Goal: Task Accomplishment & Management: Complete application form

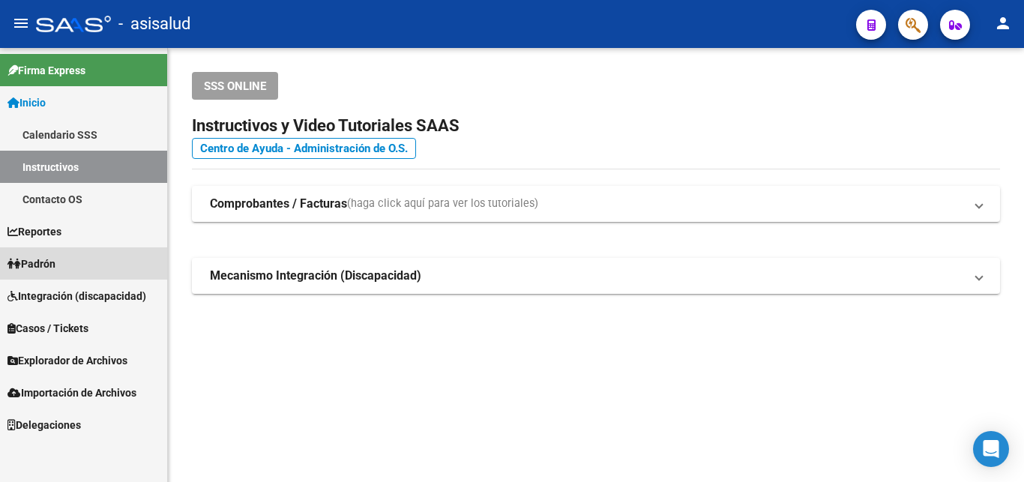
click at [43, 265] on span "Padrón" at bounding box center [31, 264] width 48 height 16
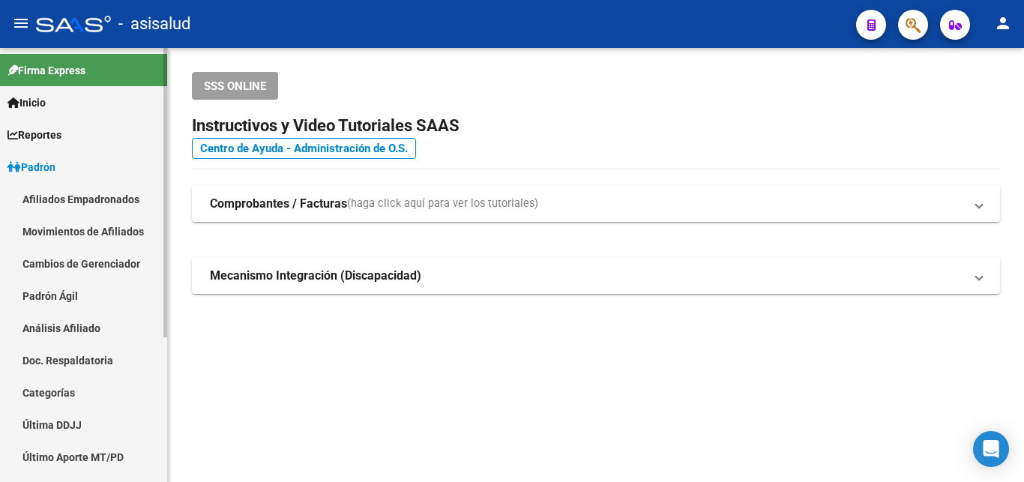
click at [64, 328] on link "Análisis Afiliado" at bounding box center [83, 328] width 167 height 32
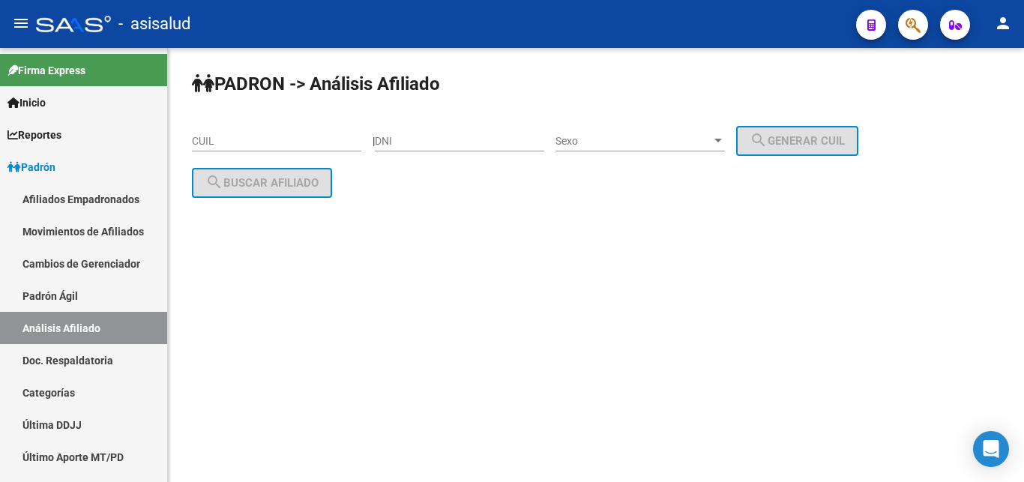
click at [208, 140] on input "CUIL" at bounding box center [276, 141] width 169 height 13
paste input "20-21122346-5"
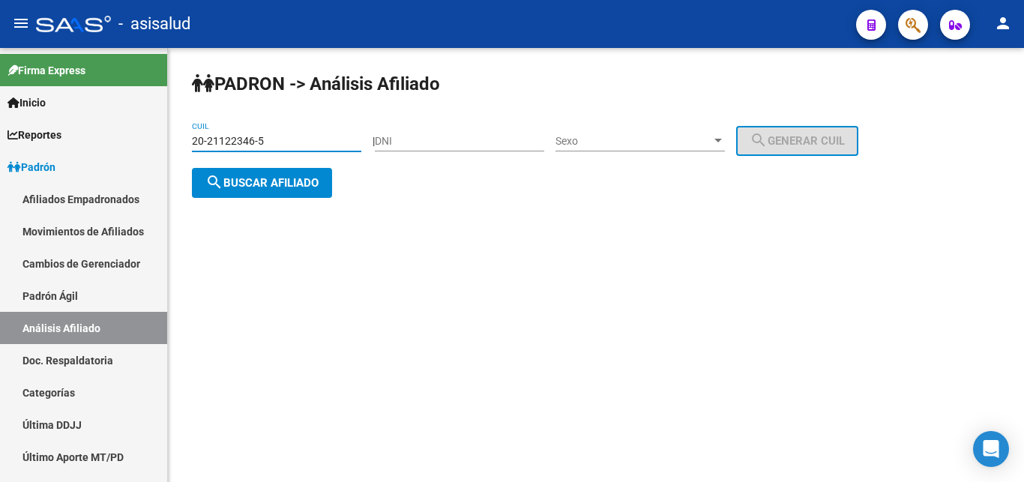
type input "20-21122346-5"
click at [263, 183] on span "search Buscar afiliado" at bounding box center [261, 182] width 113 height 13
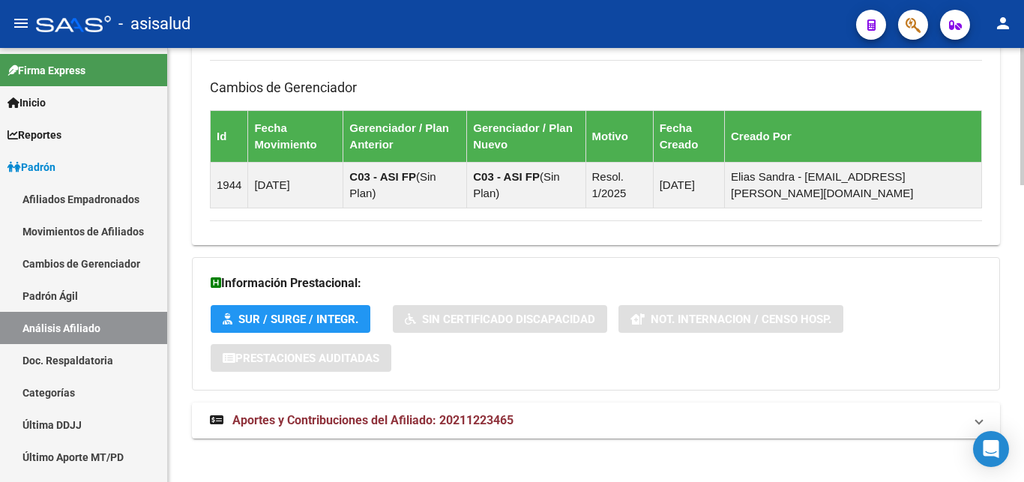
scroll to position [939, 0]
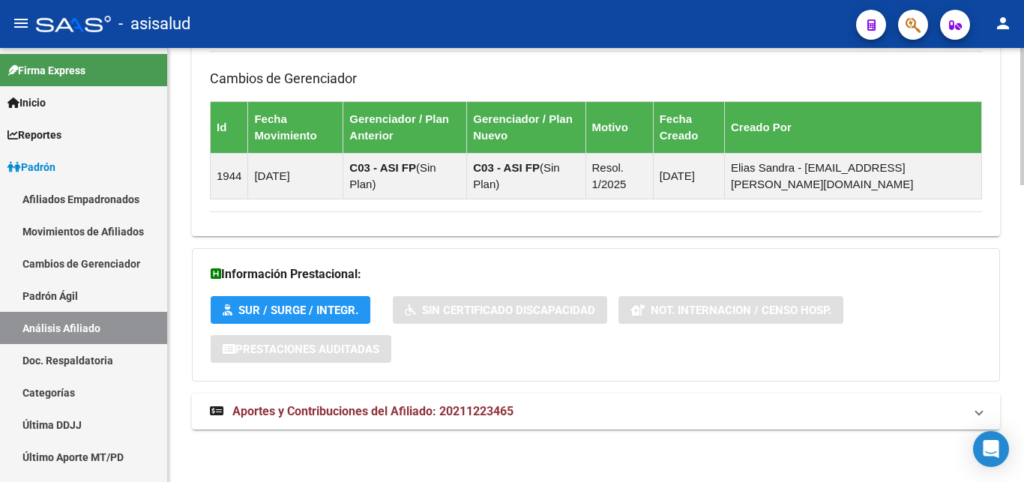
click at [346, 406] on span "Aportes y Contribuciones del Afiliado: 20211223465" at bounding box center [372, 411] width 281 height 14
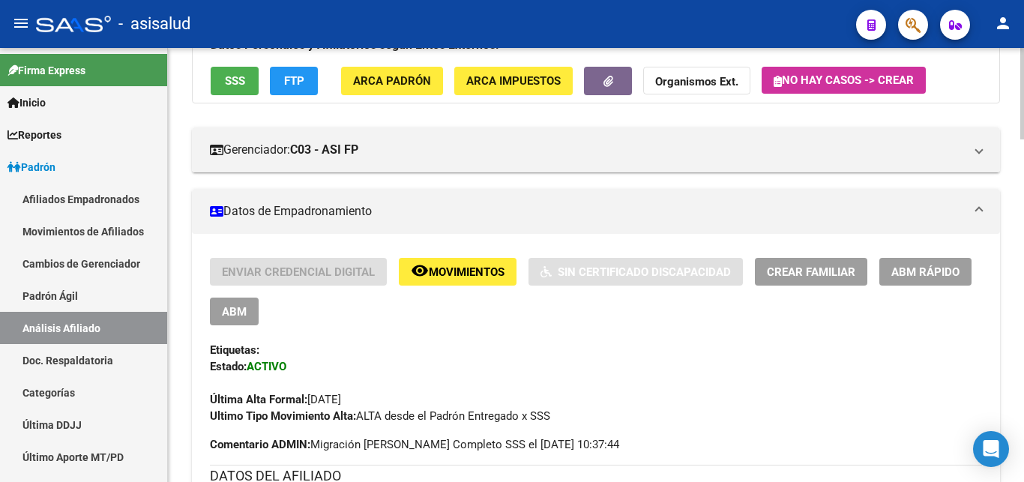
scroll to position [0, 0]
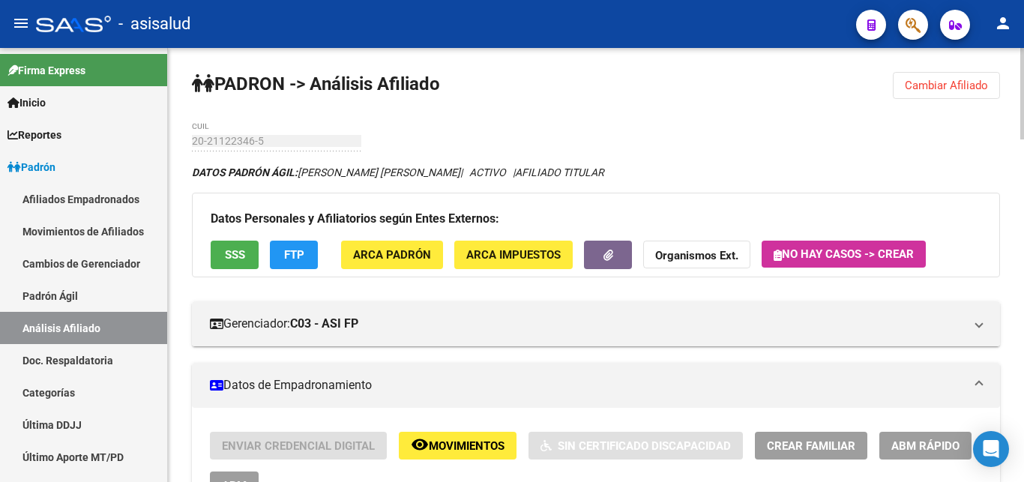
click at [922, 82] on span "Cambiar Afiliado" at bounding box center [946, 85] width 83 height 13
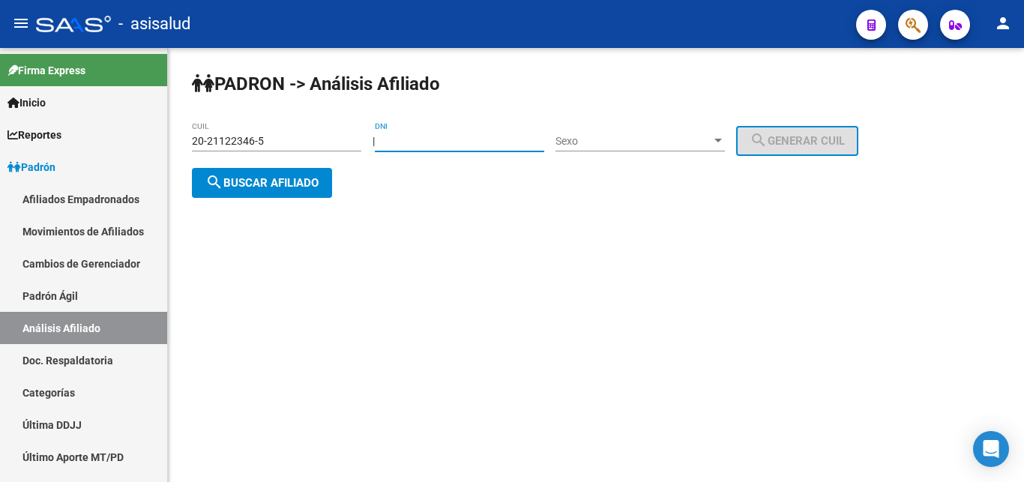
click at [398, 137] on input "DNI" at bounding box center [459, 141] width 169 height 13
type input "21465472"
click at [725, 139] on div at bounding box center [718, 141] width 13 height 12
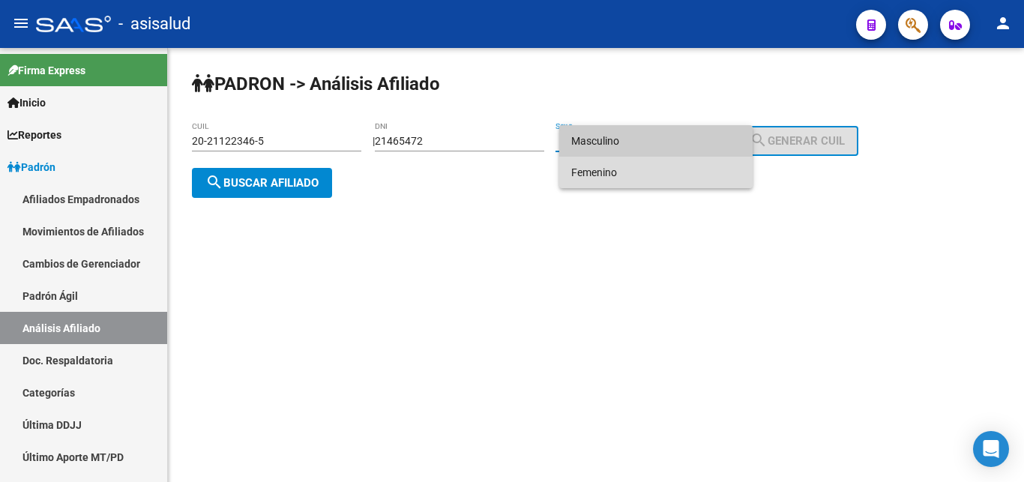
click at [589, 175] on span "Femenino" at bounding box center [655, 172] width 169 height 31
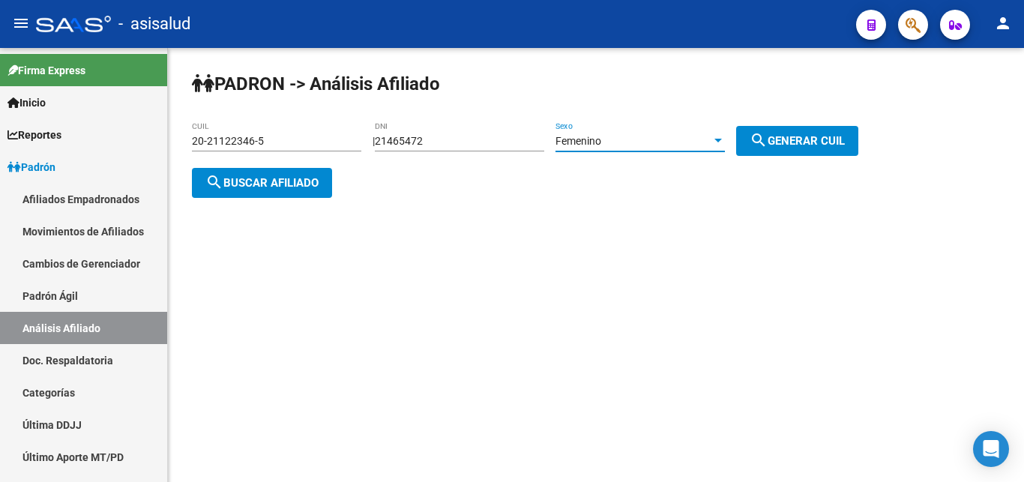
click at [803, 140] on span "search Generar CUIL" at bounding box center [797, 140] width 95 height 13
click at [802, 139] on span "search Generar CUIL" at bounding box center [797, 140] width 95 height 13
click at [260, 178] on span "search Buscar afiliado" at bounding box center [261, 182] width 113 height 13
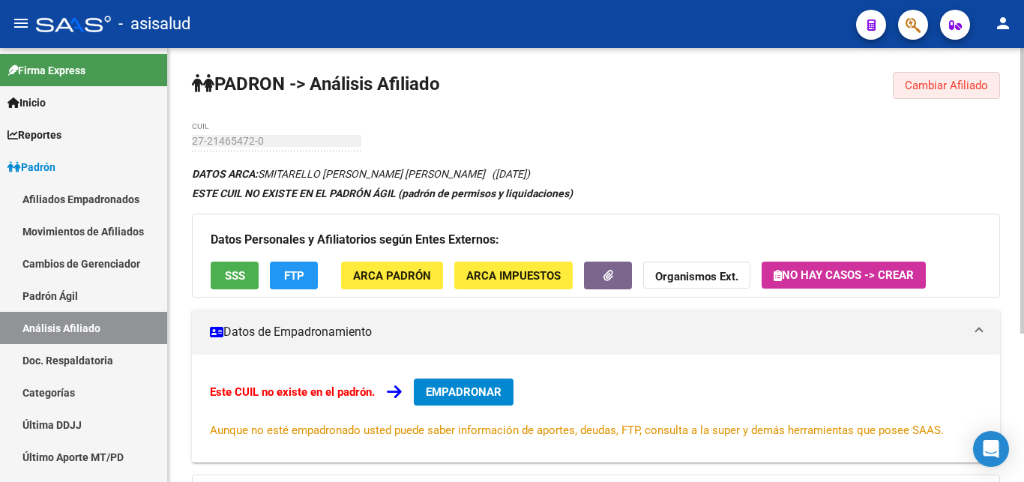
click at [933, 82] on span "Cambiar Afiliado" at bounding box center [946, 85] width 83 height 13
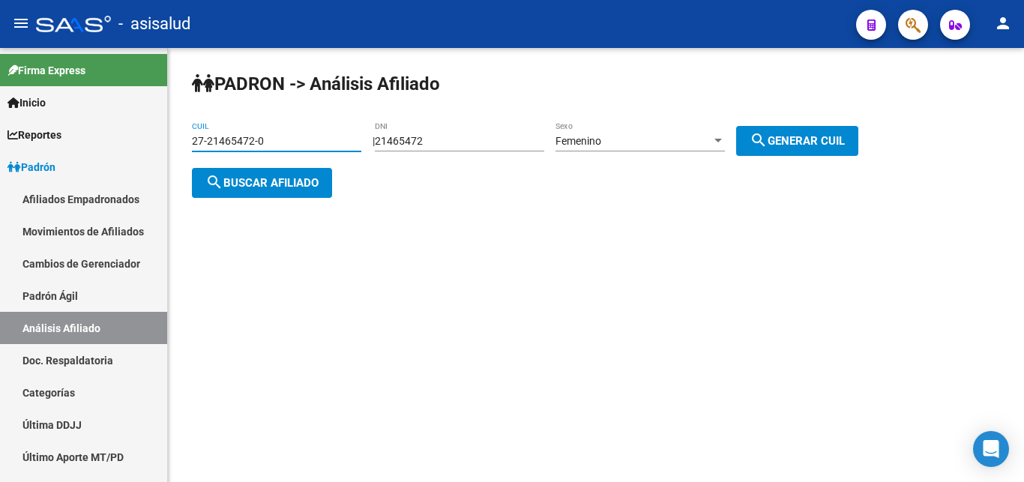
drag, startPoint x: 193, startPoint y: 138, endPoint x: 269, endPoint y: 141, distance: 76.5
click at [269, 141] on input "27-21465472-0" at bounding box center [276, 141] width 169 height 13
paste input "2522913-4"
click at [271, 182] on span "search Buscar afiliado" at bounding box center [261, 182] width 113 height 13
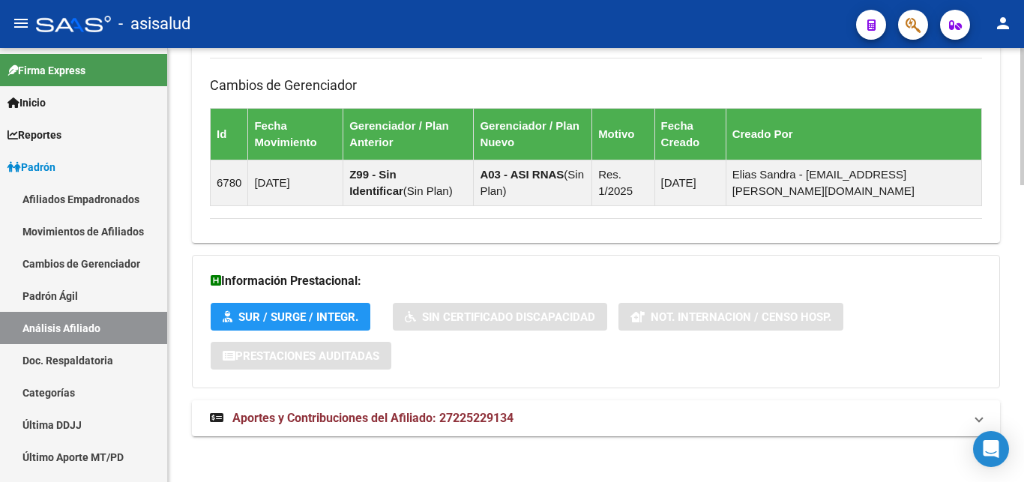
scroll to position [939, 0]
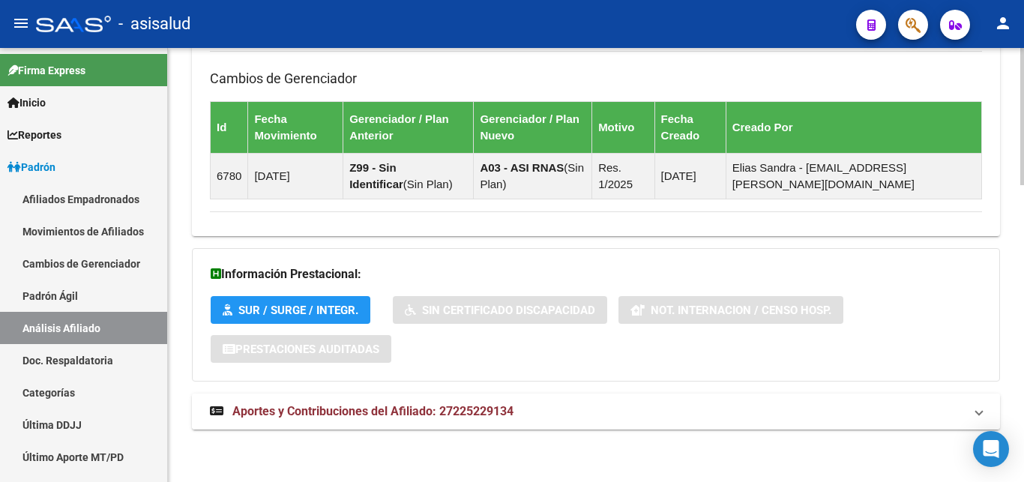
click at [358, 406] on span "Aportes y Contribuciones del Afiliado: 27225229134" at bounding box center [372, 411] width 281 height 14
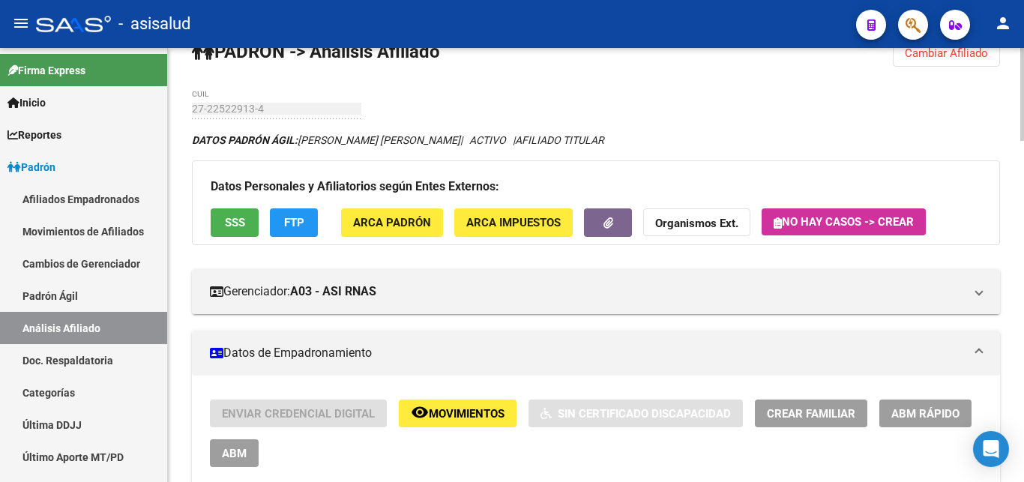
scroll to position [0, 0]
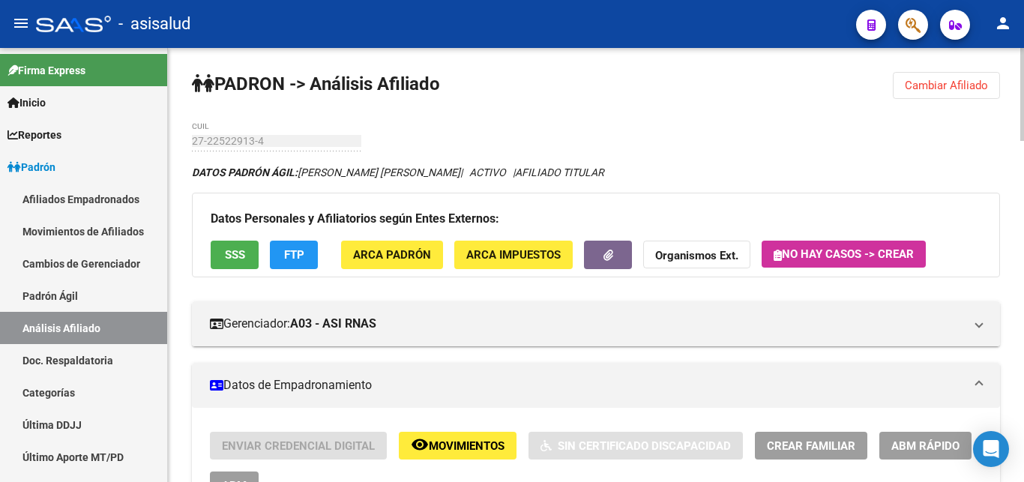
click at [235, 257] on span "SSS" at bounding box center [235, 255] width 20 height 13
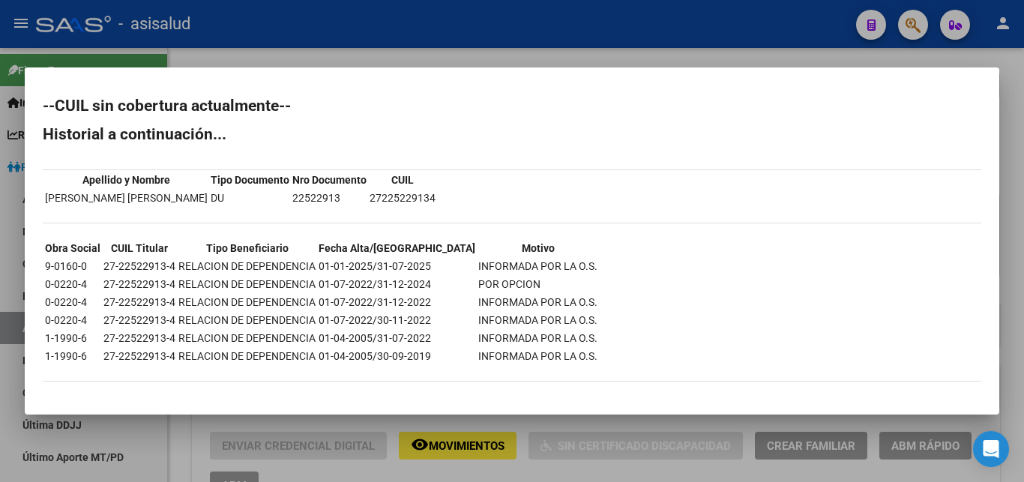
click at [1012, 233] on div at bounding box center [512, 241] width 1024 height 482
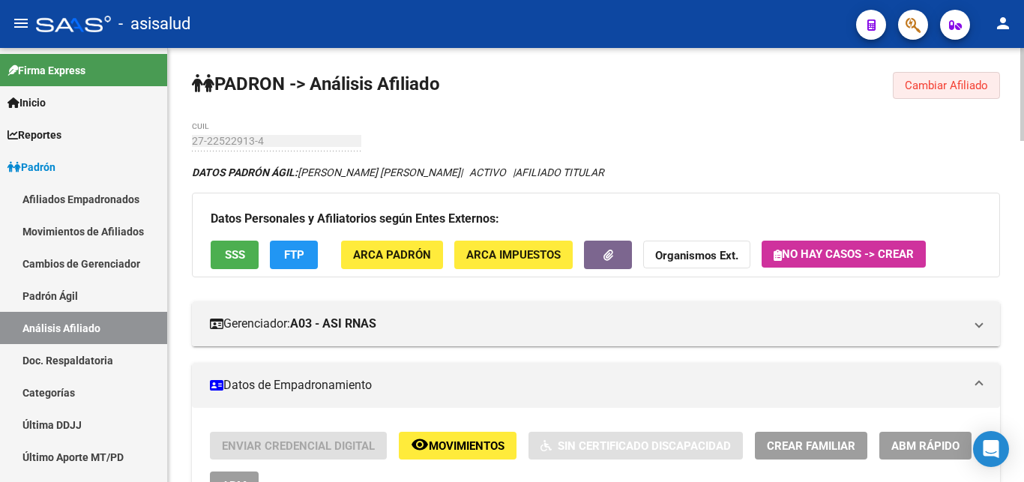
click at [915, 87] on span "Cambiar Afiliado" at bounding box center [946, 85] width 83 height 13
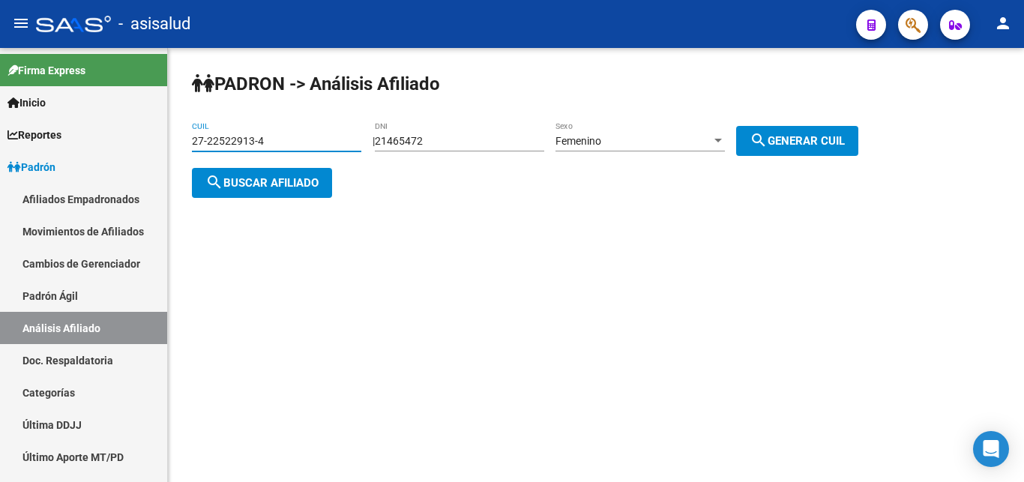
drag, startPoint x: 193, startPoint y: 141, endPoint x: 261, endPoint y: 139, distance: 67.5
click at [261, 139] on input "27-22522913-4" at bounding box center [276, 141] width 169 height 13
paste input "0-33515436"
type input "20-33515436-4"
click at [257, 182] on span "search Buscar afiliado" at bounding box center [261, 182] width 113 height 13
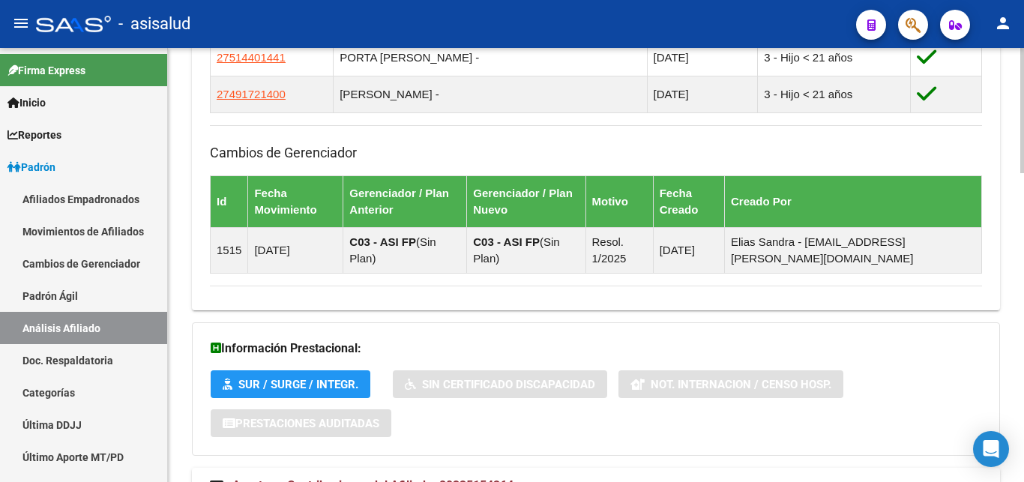
scroll to position [1068, 0]
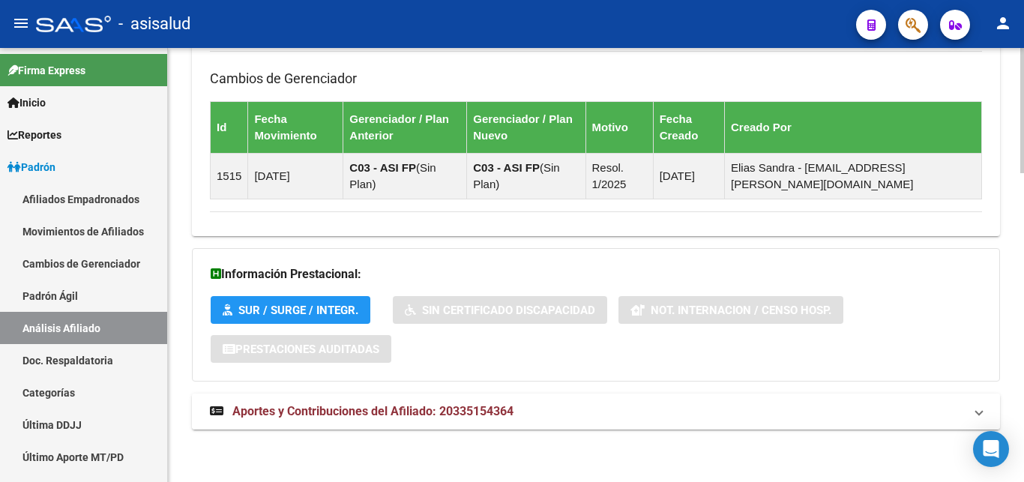
click at [370, 408] on span "Aportes y Contribuciones del Afiliado: 20335154364" at bounding box center [372, 411] width 281 height 14
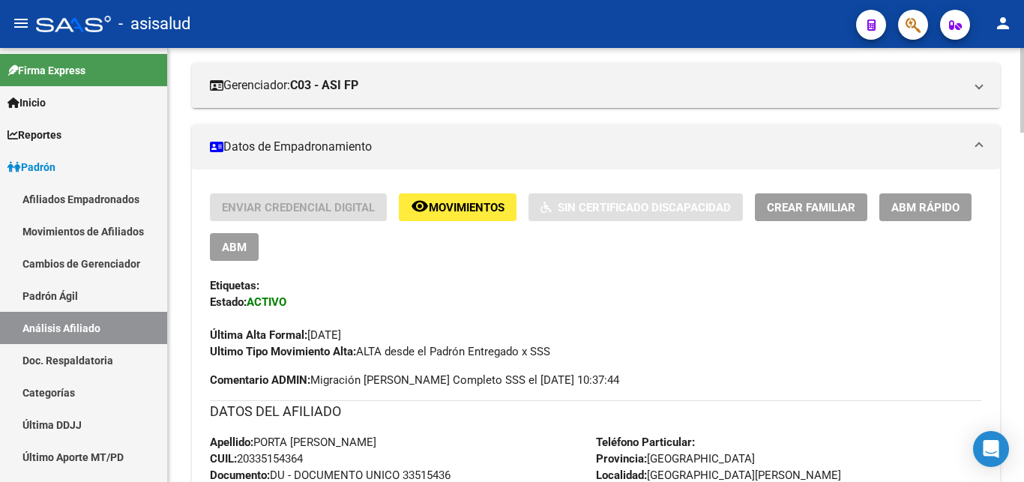
scroll to position [0, 0]
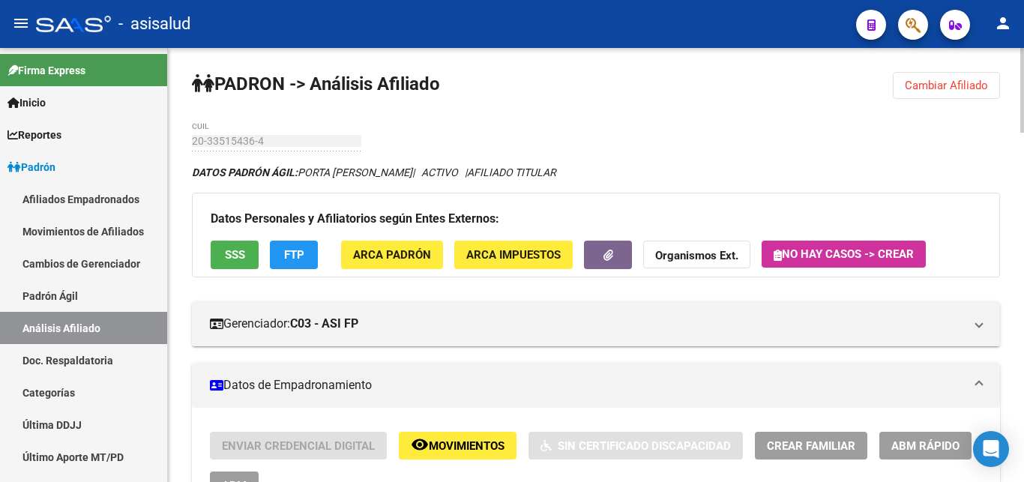
click at [810, 445] on span "Crear Familiar" at bounding box center [811, 445] width 88 height 13
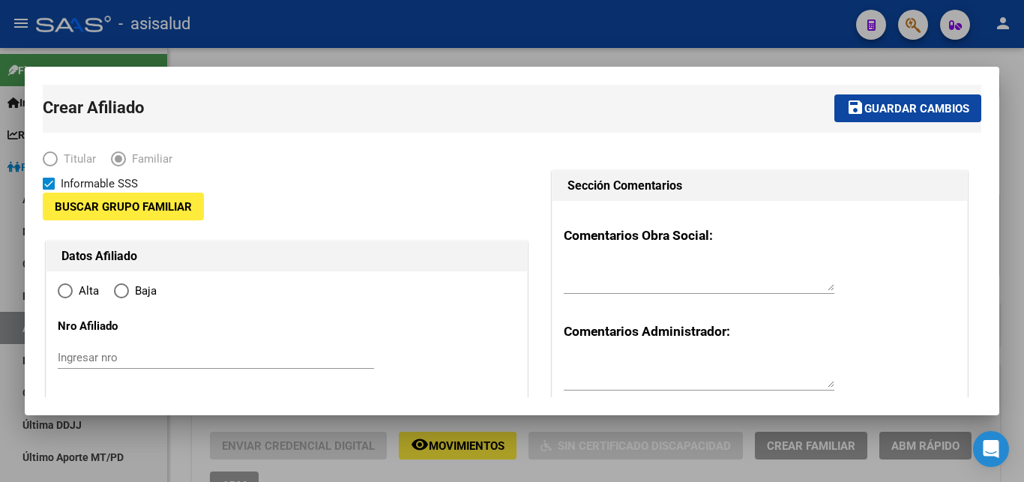
type input "30-65222357-1"
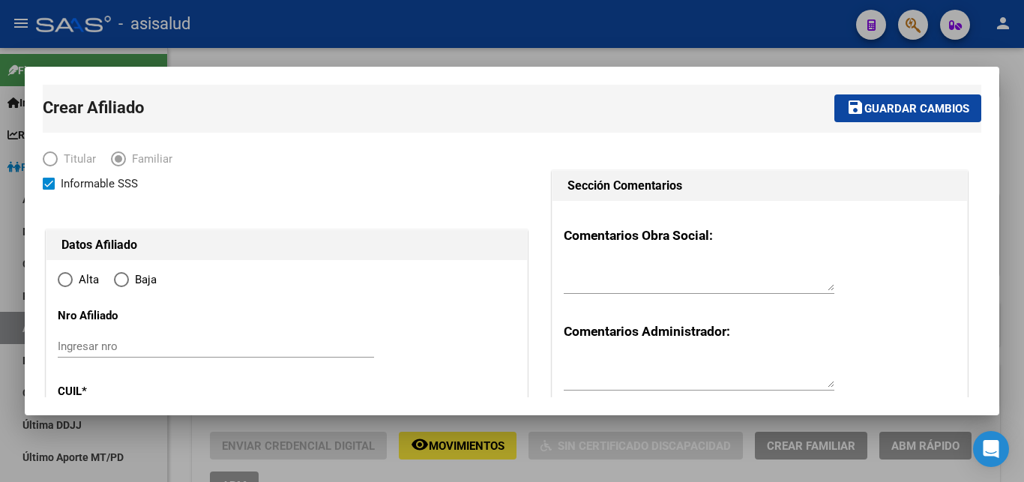
type input "[GEOGRAPHIC_DATA][PERSON_NAME]"
type input "1754"
type input "REPUBLICA DE CHILE 3"
type input "90"
radio input "true"
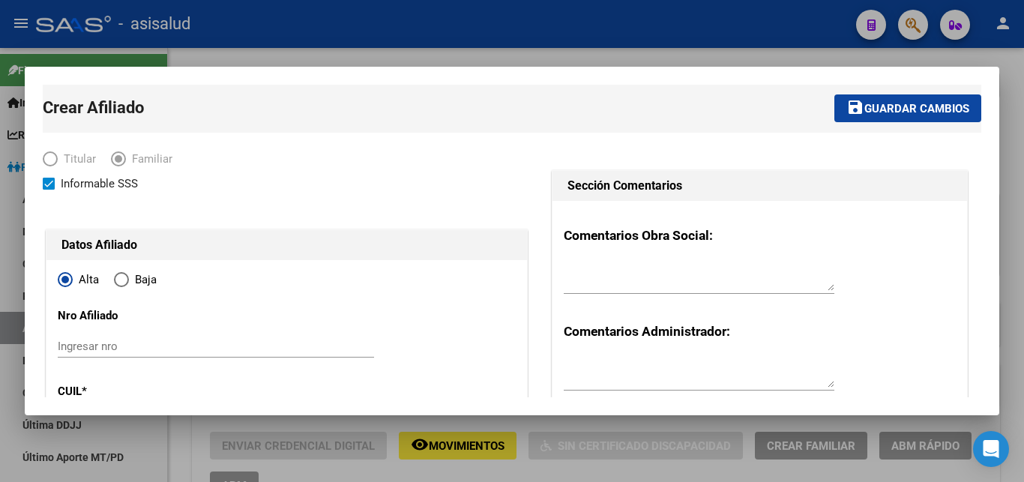
type input "30-65222357-1"
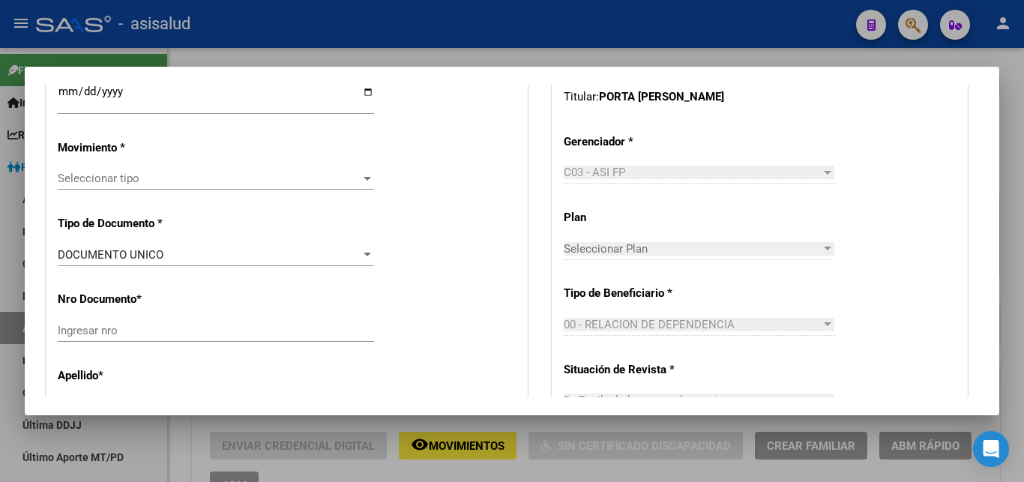
scroll to position [243, 0]
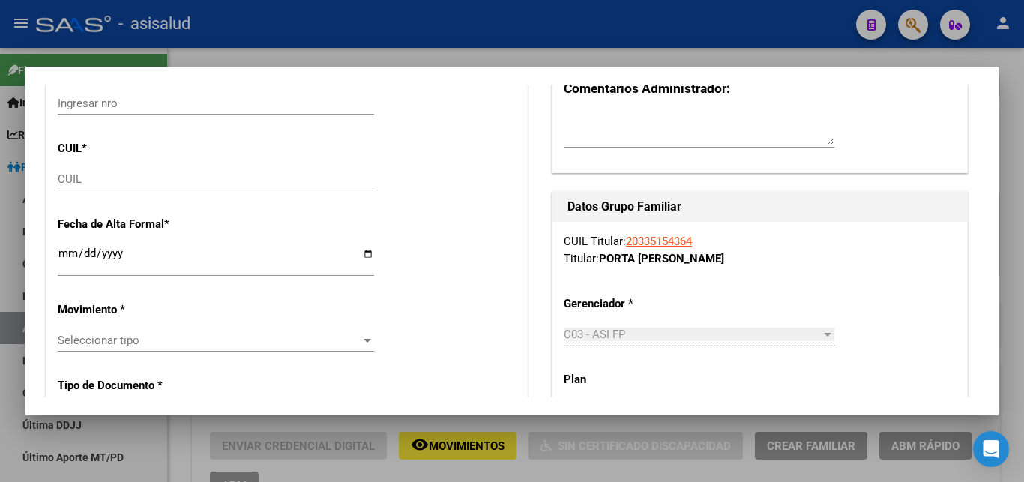
click at [67, 181] on input "CUIL" at bounding box center [216, 178] width 316 height 13
paste input "20-70808626-7"
type input "20-70808626-7"
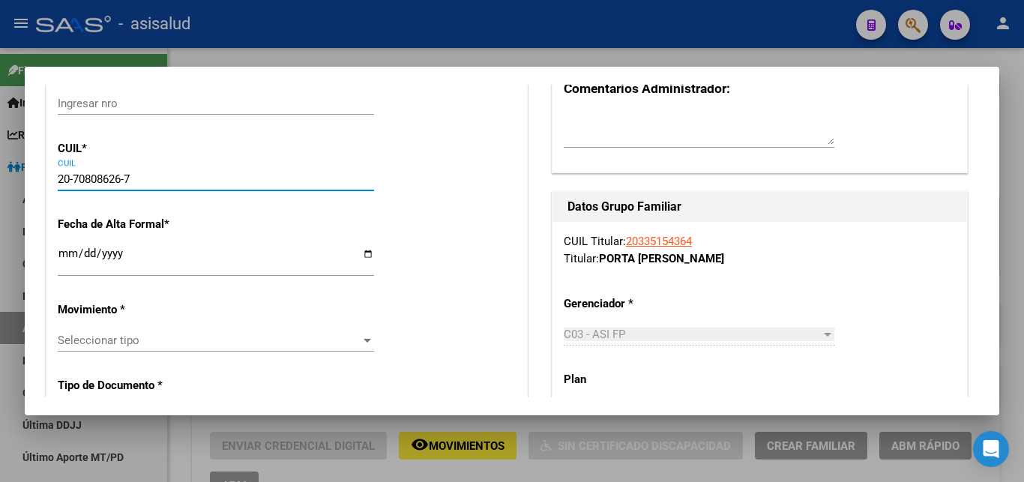
type input "70808626"
type input "PORTA"
type input "MATEO ROMAN"
type input "2025-07-29"
type input "SAN JUSTO"
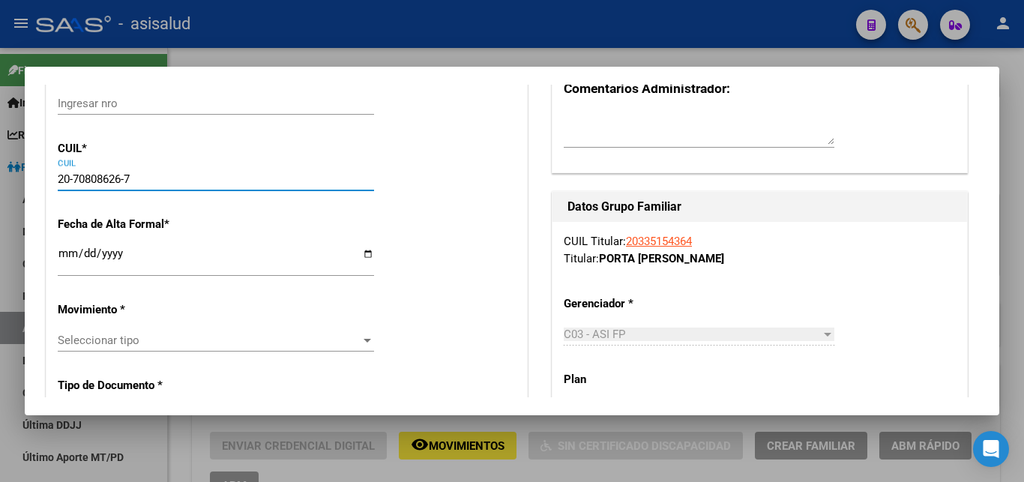
type input "CHILE"
type input "390"
type input "20-70808626-7"
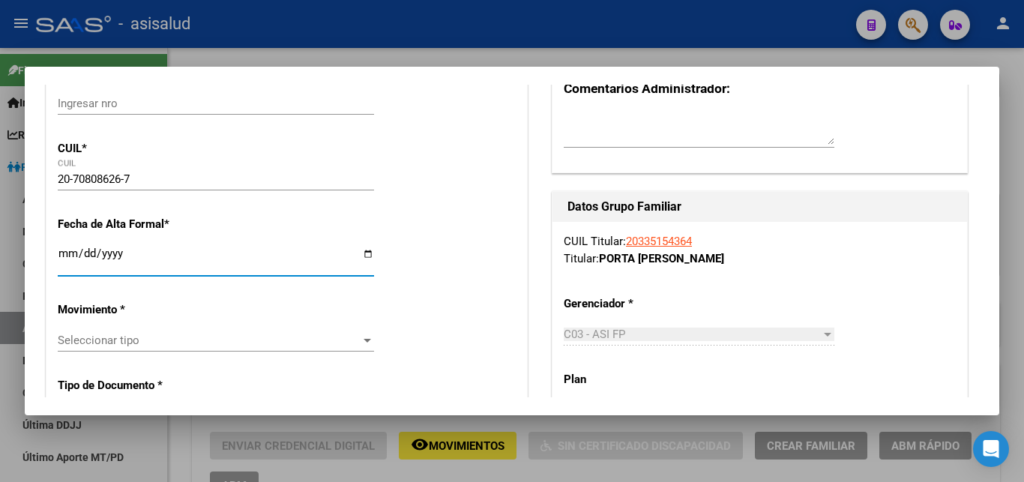
click at [64, 258] on input "Ingresar fecha" at bounding box center [216, 259] width 316 height 24
type input "2025-10-13"
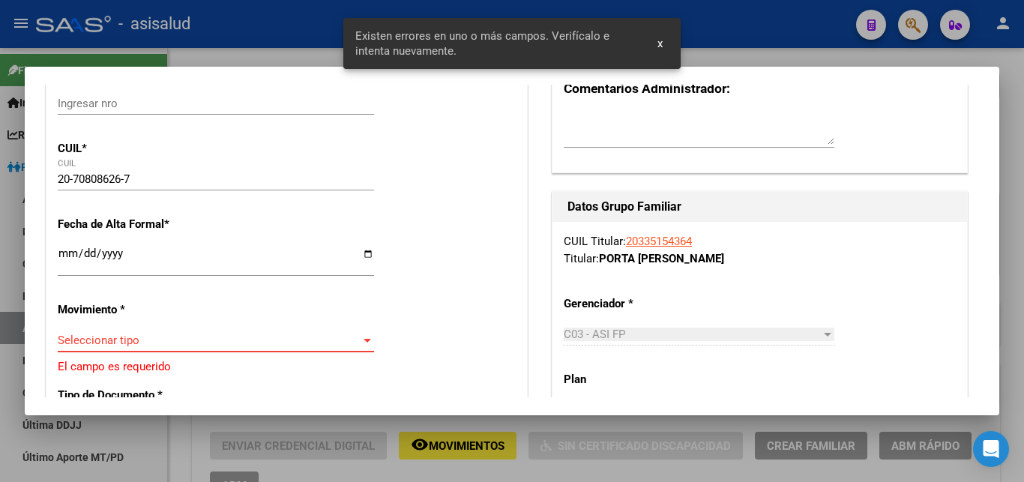
click at [368, 334] on div at bounding box center [367, 340] width 13 height 12
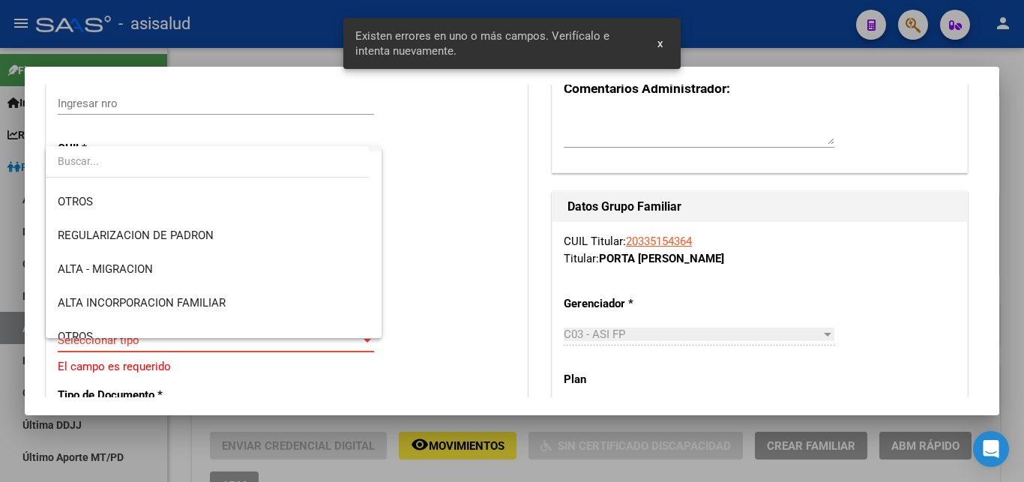
scroll to position [162, 0]
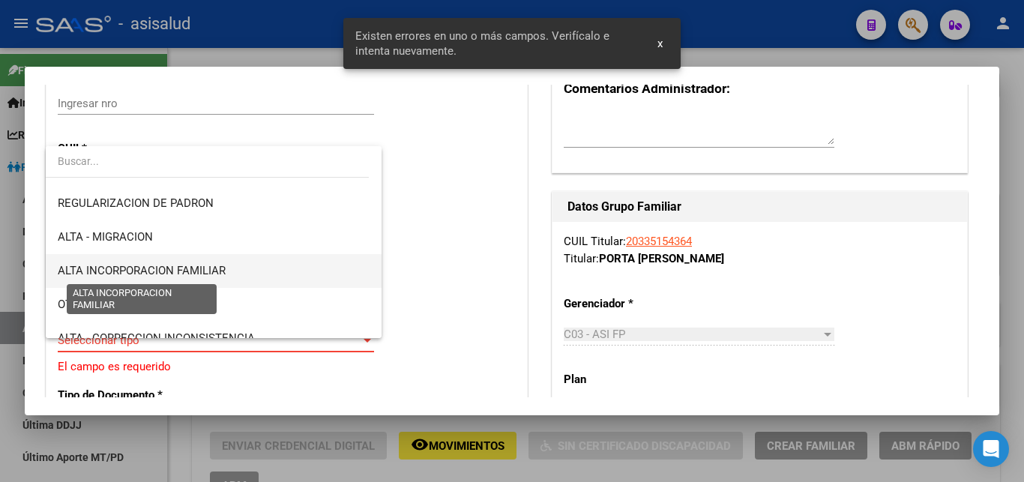
click at [203, 266] on span "ALTA INCORPORACION FAMILIAR" at bounding box center [142, 270] width 168 height 13
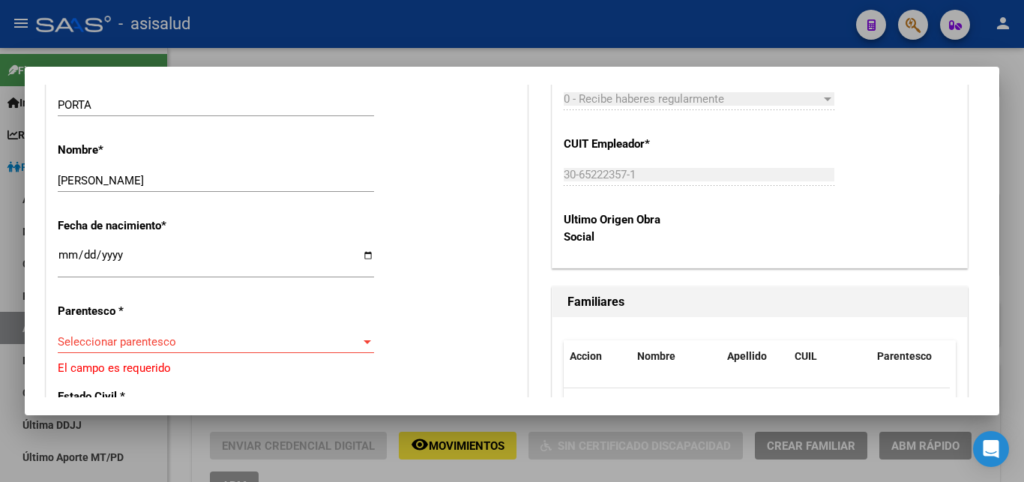
scroll to position [729, 0]
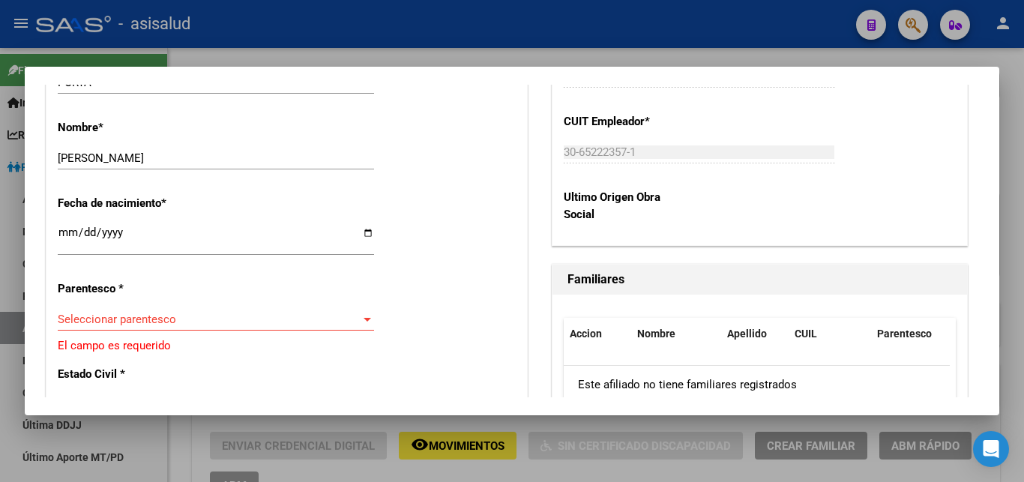
click at [361, 313] on div at bounding box center [367, 319] width 13 height 12
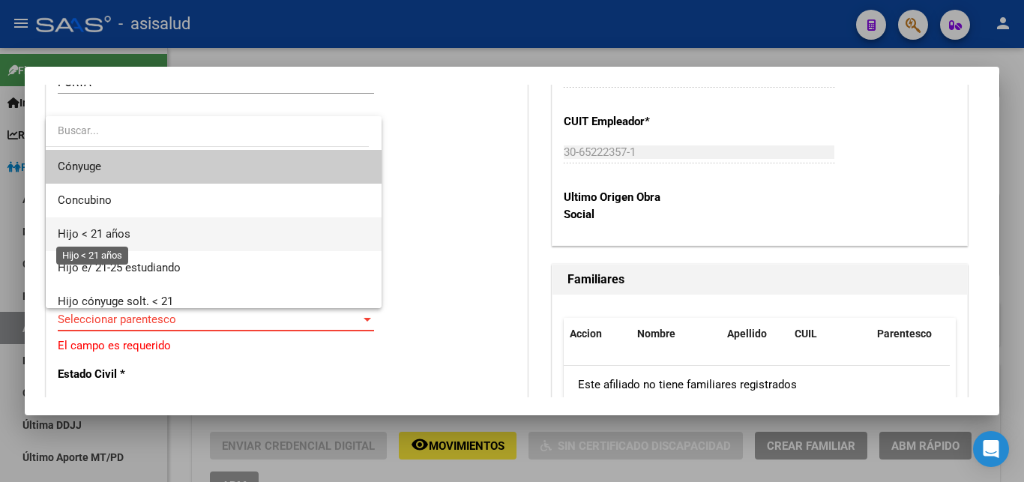
click at [108, 232] on span "Hijo < 21 años" at bounding box center [94, 233] width 73 height 13
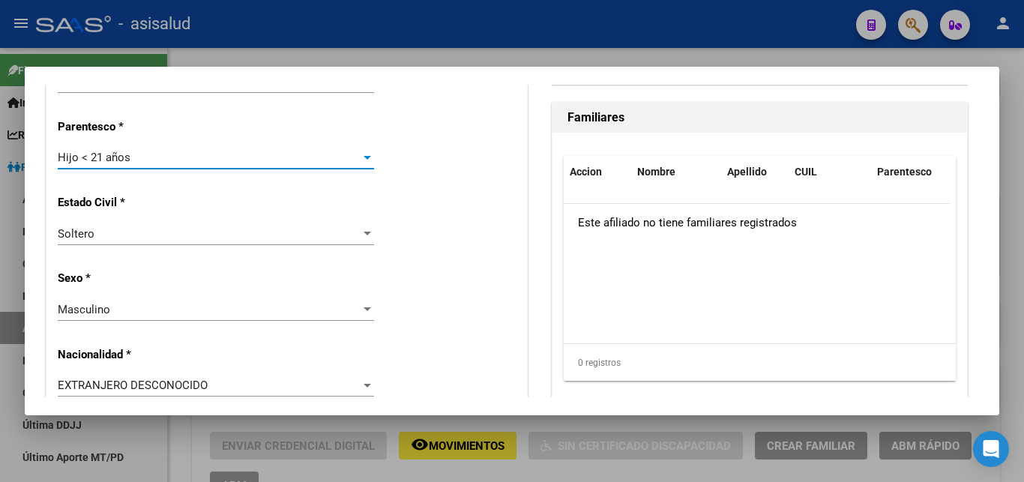
scroll to position [972, 0]
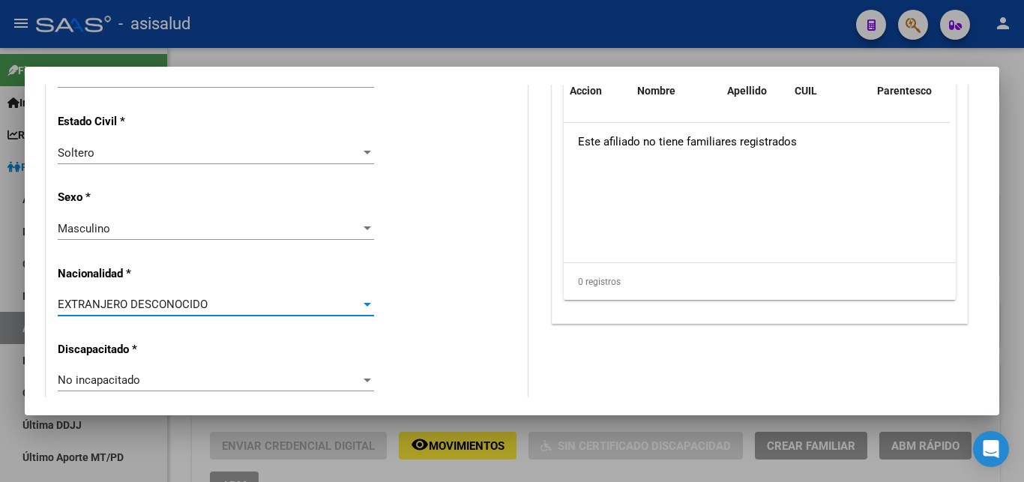
click at [363, 298] on div at bounding box center [367, 304] width 13 height 12
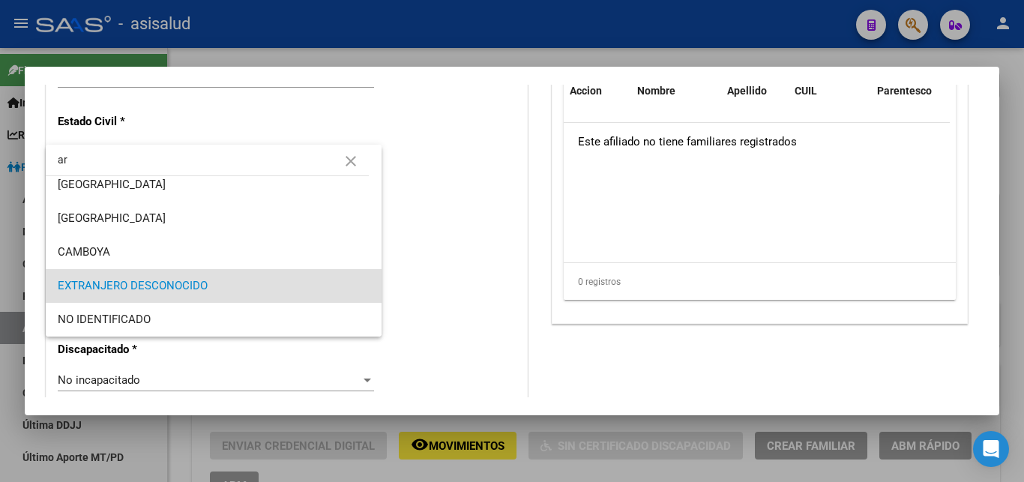
scroll to position [0, 0]
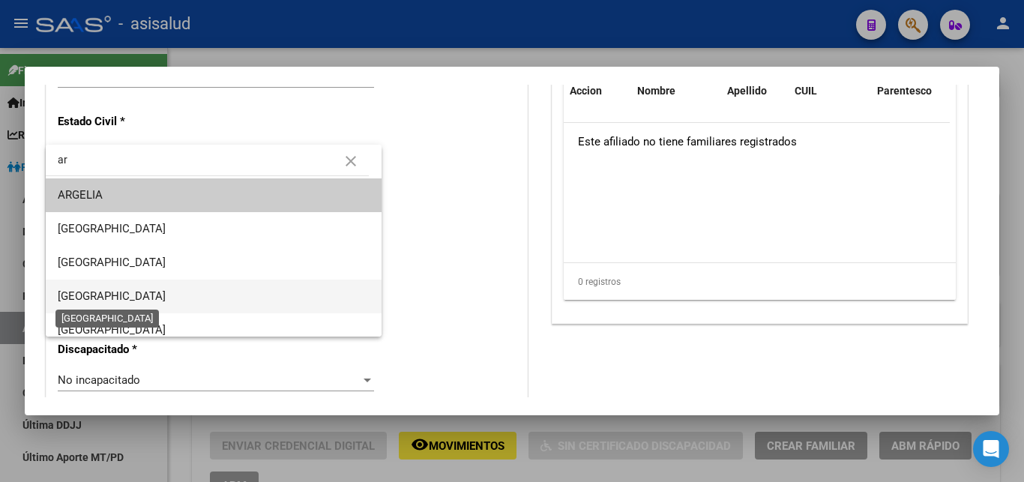
type input "ar"
click at [107, 292] on span "[GEOGRAPHIC_DATA]" at bounding box center [112, 295] width 108 height 13
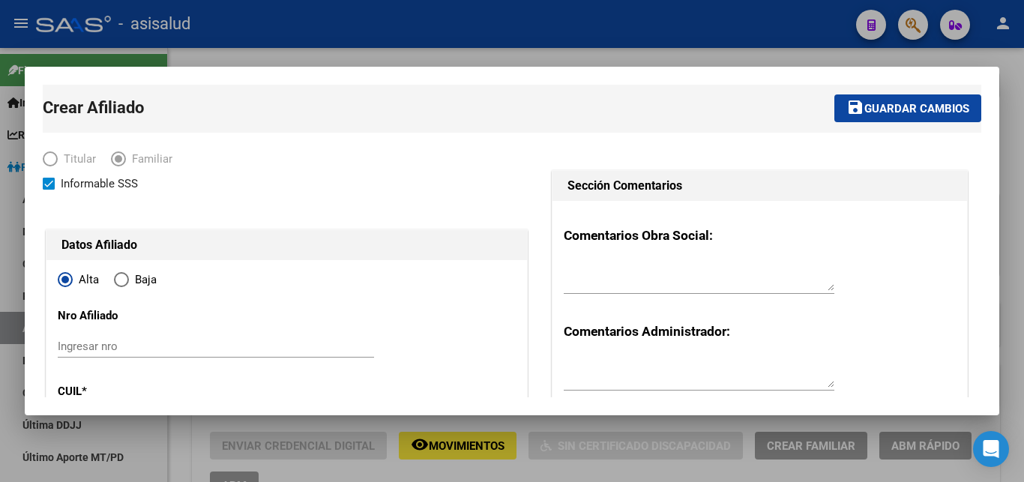
click at [886, 105] on span "Guardar cambios" at bounding box center [917, 108] width 105 height 13
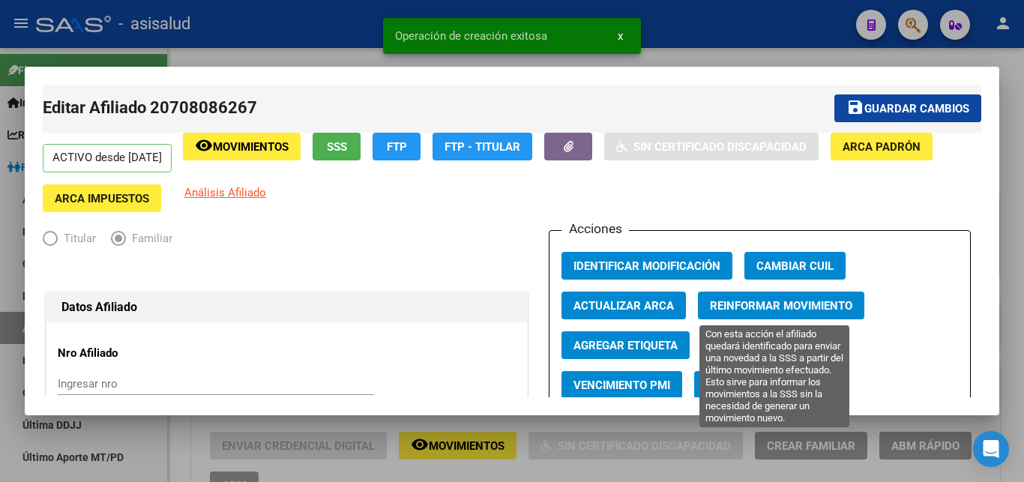
click at [742, 308] on span "Reinformar Movimiento" at bounding box center [781, 305] width 142 height 13
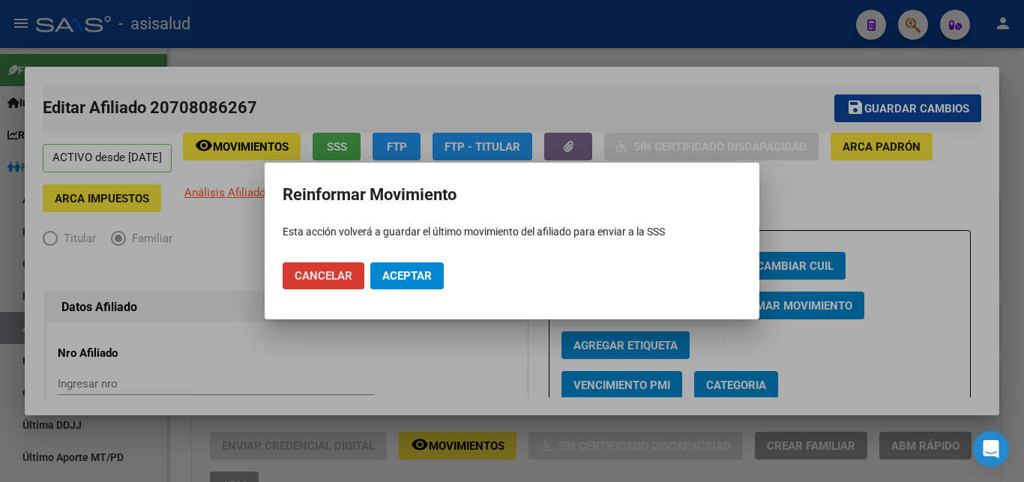
click at [394, 272] on span "Aceptar" at bounding box center [406, 275] width 49 height 13
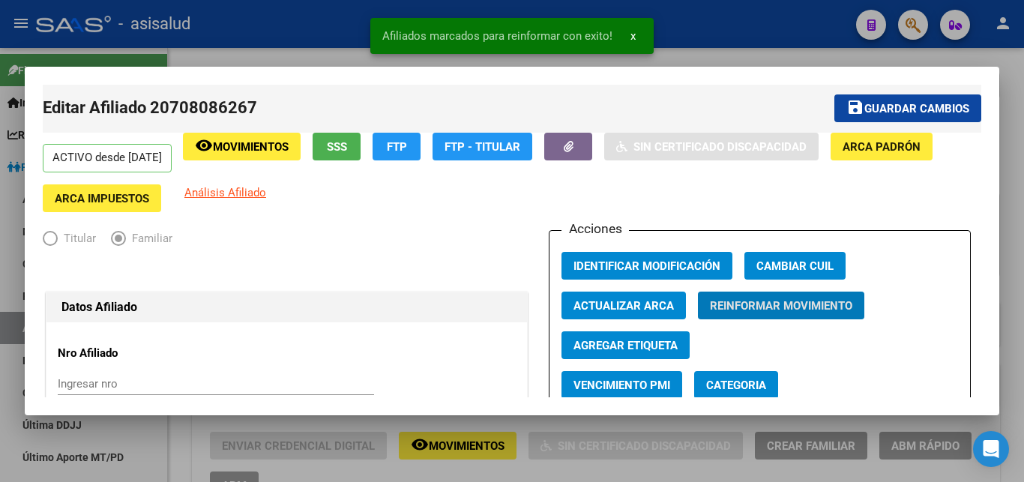
click at [632, 37] on span "x" at bounding box center [633, 35] width 5 height 13
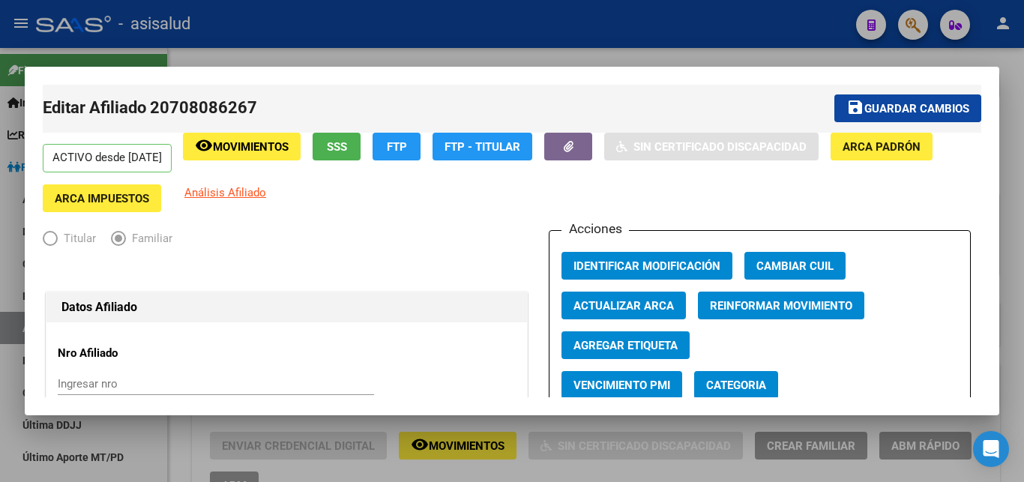
click at [1021, 227] on div at bounding box center [512, 241] width 1024 height 482
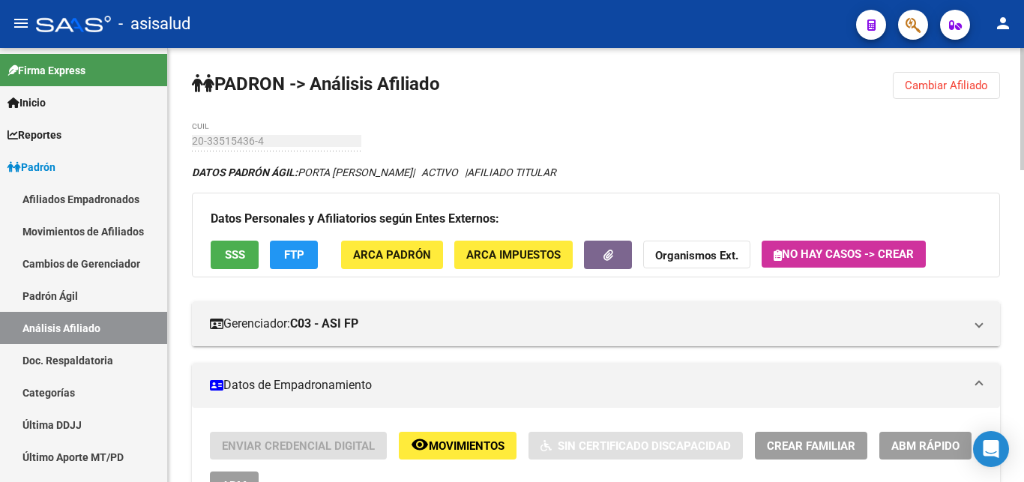
click at [929, 83] on span "Cambiar Afiliado" at bounding box center [946, 85] width 83 height 13
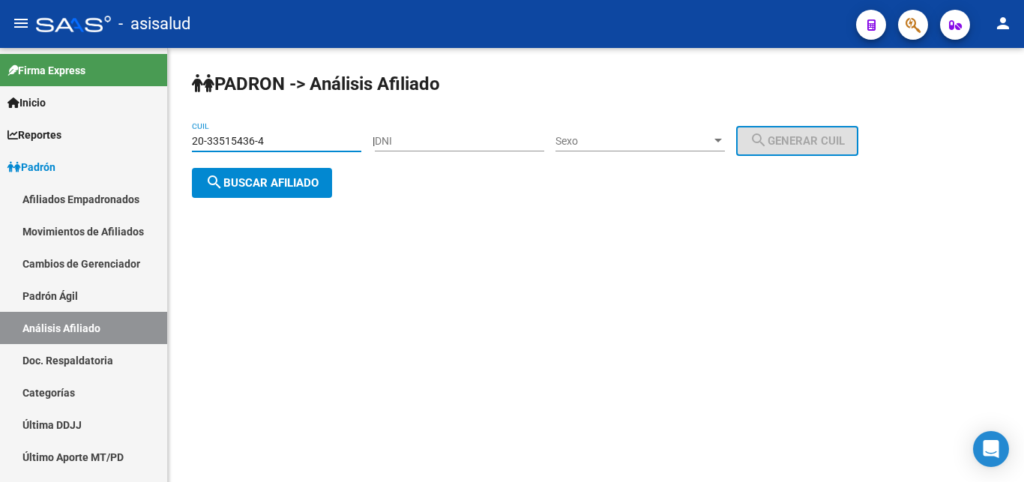
click at [195, 139] on input "20-33515436-4" at bounding box center [276, 141] width 169 height 13
drag, startPoint x: 193, startPoint y: 141, endPoint x: 274, endPoint y: 142, distance: 80.2
click at [274, 142] on input "20-33515436-4" at bounding box center [276, 141] width 169 height 13
paste input "40079744-8"
type input "20-40079744-8"
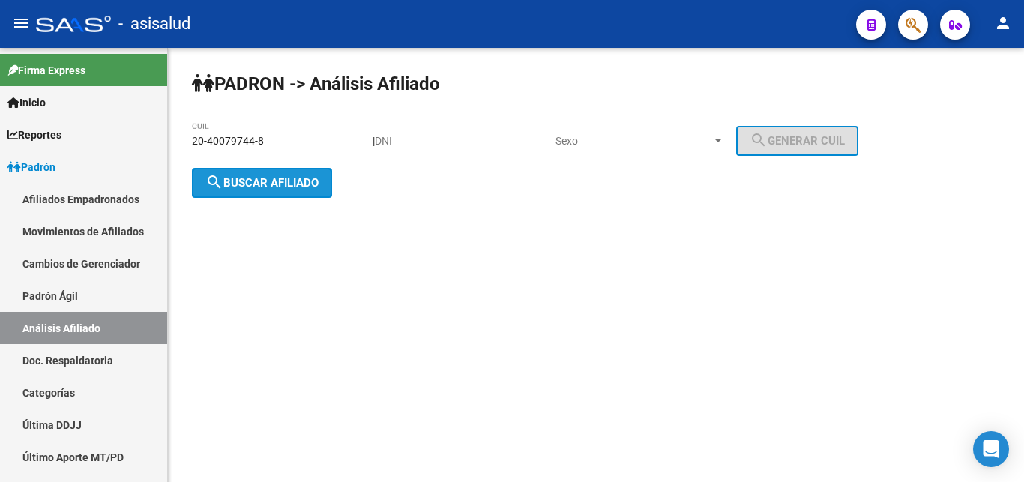
click at [274, 180] on span "search Buscar afiliado" at bounding box center [261, 182] width 113 height 13
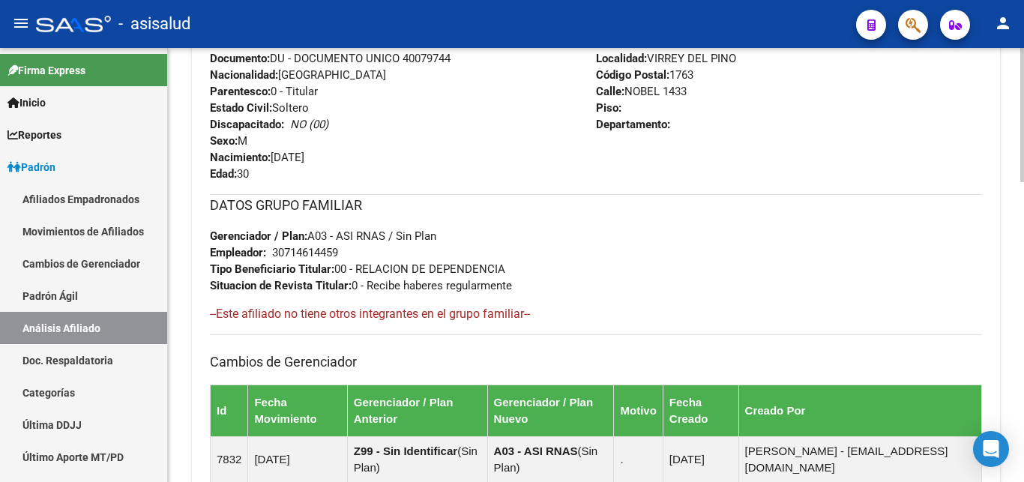
scroll to position [972, 0]
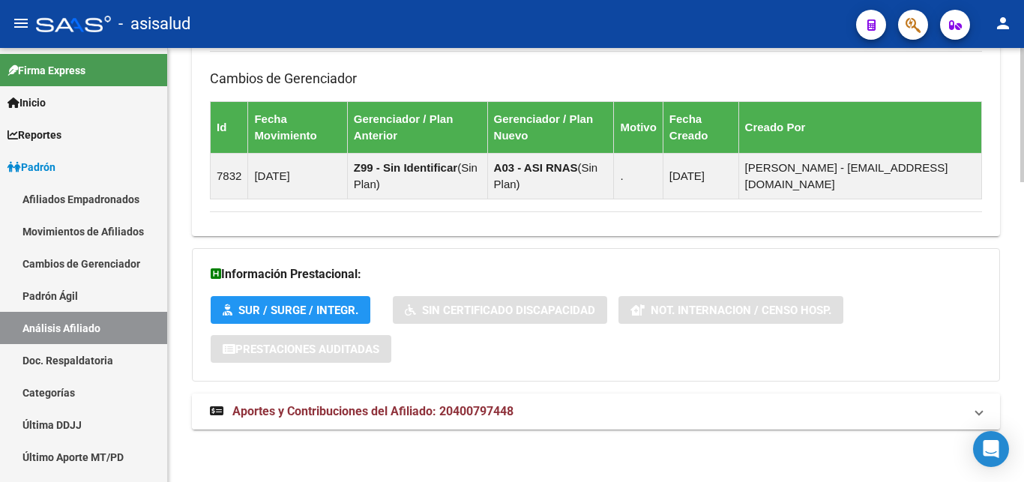
click at [403, 410] on span "Aportes y Contribuciones del Afiliado: 20400797448" at bounding box center [372, 411] width 281 height 14
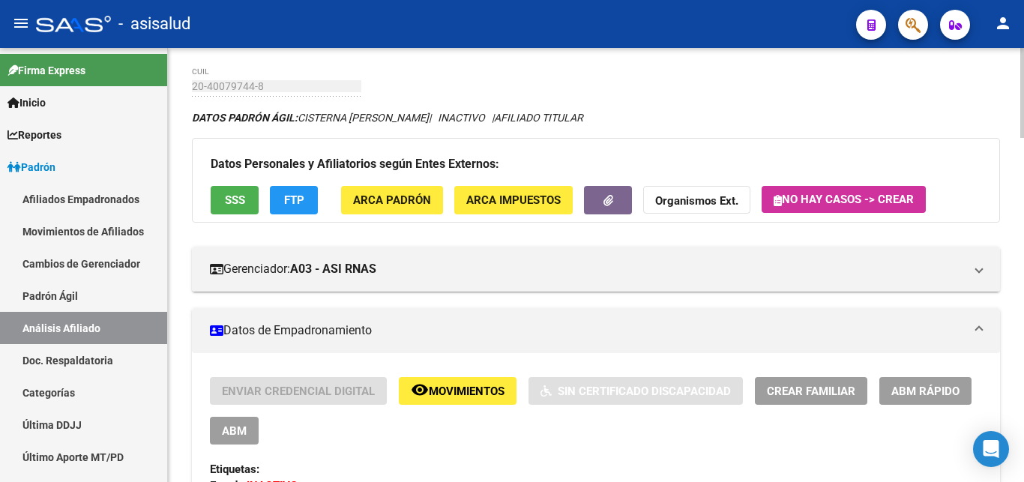
scroll to position [0, 0]
